Goal: Go to known website

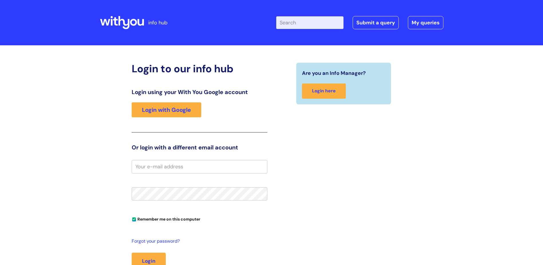
click at [163, 171] on input "email" at bounding box center [200, 166] width 136 height 13
type input "[EMAIL_ADDRESS][PERSON_NAME][DOMAIN_NAME]"
click at [132, 252] on button "Login" at bounding box center [149, 260] width 34 height 17
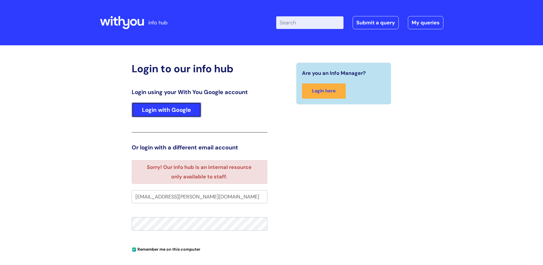
click at [170, 102] on link "Login with Google" at bounding box center [167, 109] width 70 height 15
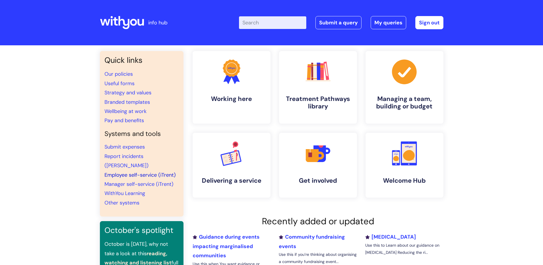
click at [156, 171] on link "Employee self-service (iTrent)" at bounding box center [140, 174] width 71 height 7
